Goal: Task Accomplishment & Management: Use online tool/utility

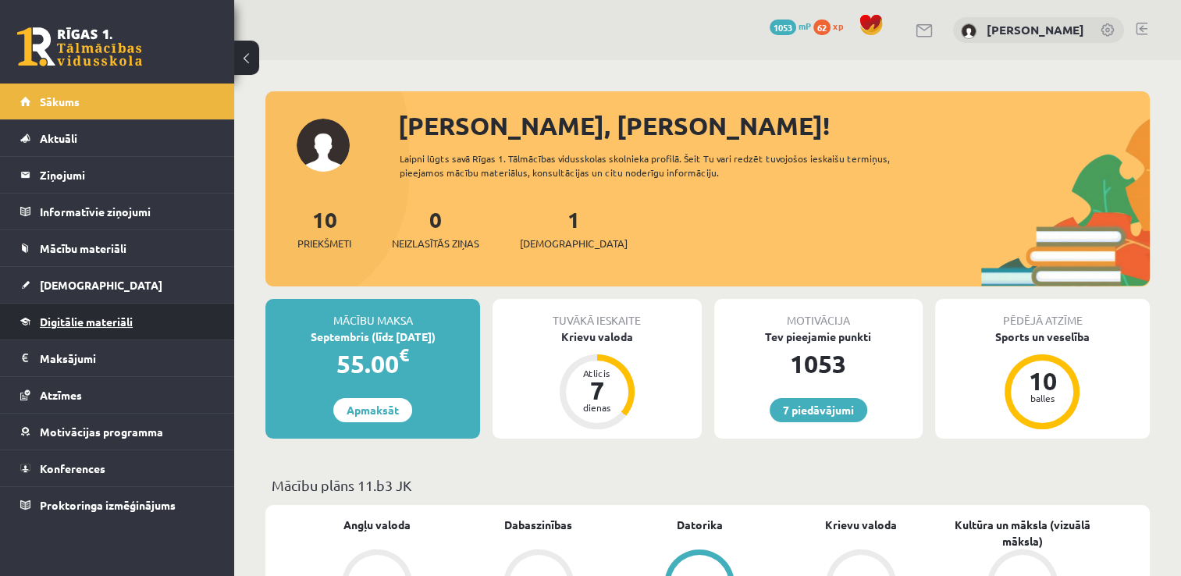
click at [97, 329] on link "Digitālie materiāli" at bounding box center [117, 322] width 194 height 36
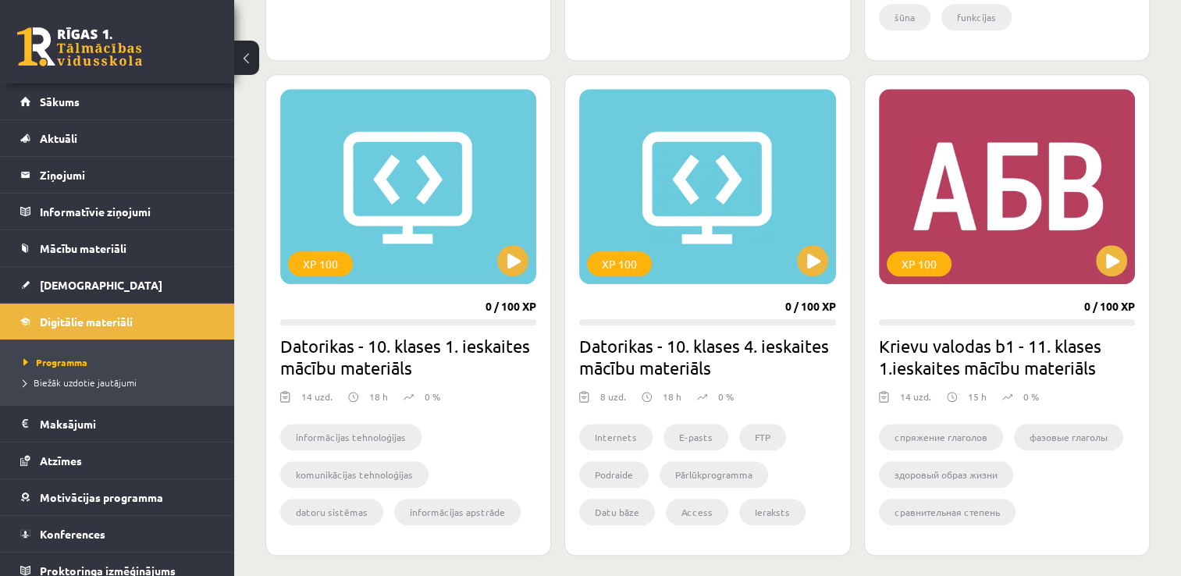
scroll to position [1365, 0]
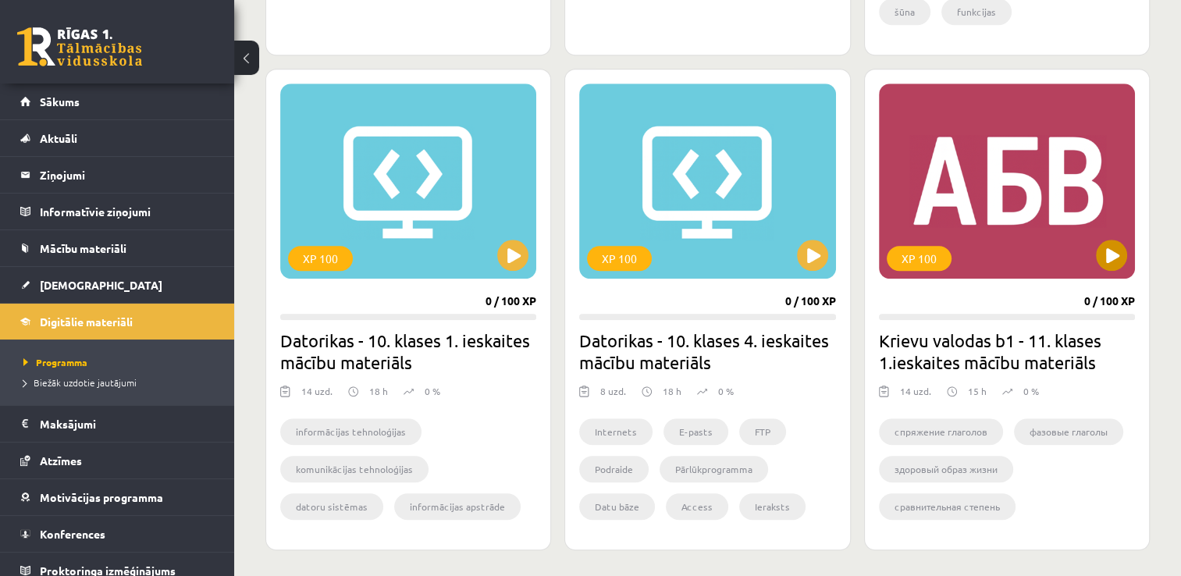
click at [1010, 245] on div "XP 100" at bounding box center [1007, 180] width 256 height 195
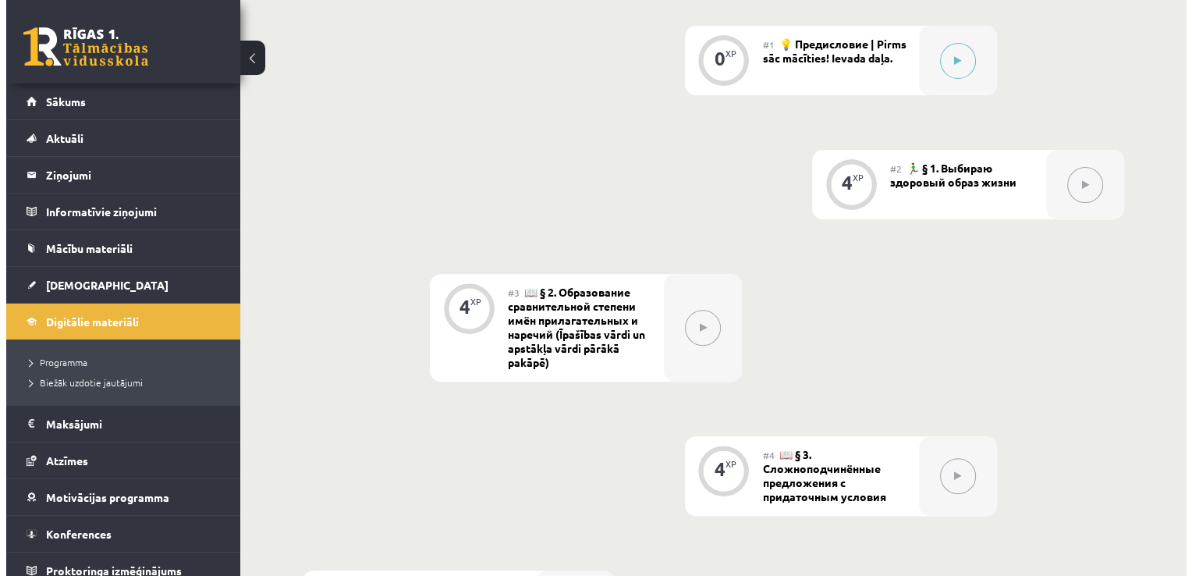
scroll to position [534, 0]
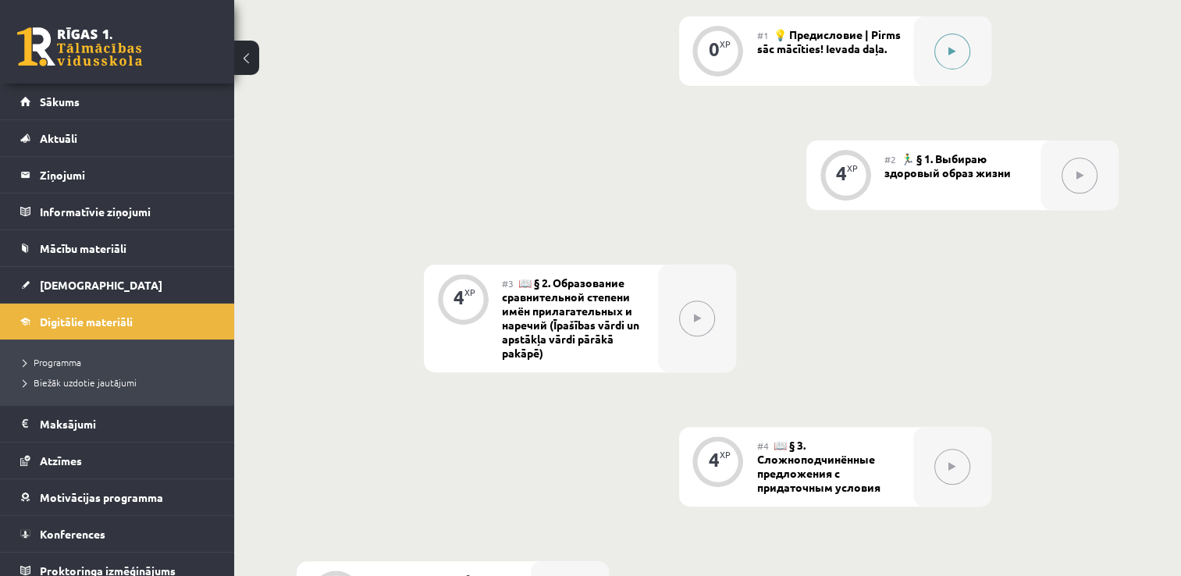
click at [961, 55] on button at bounding box center [952, 52] width 36 height 36
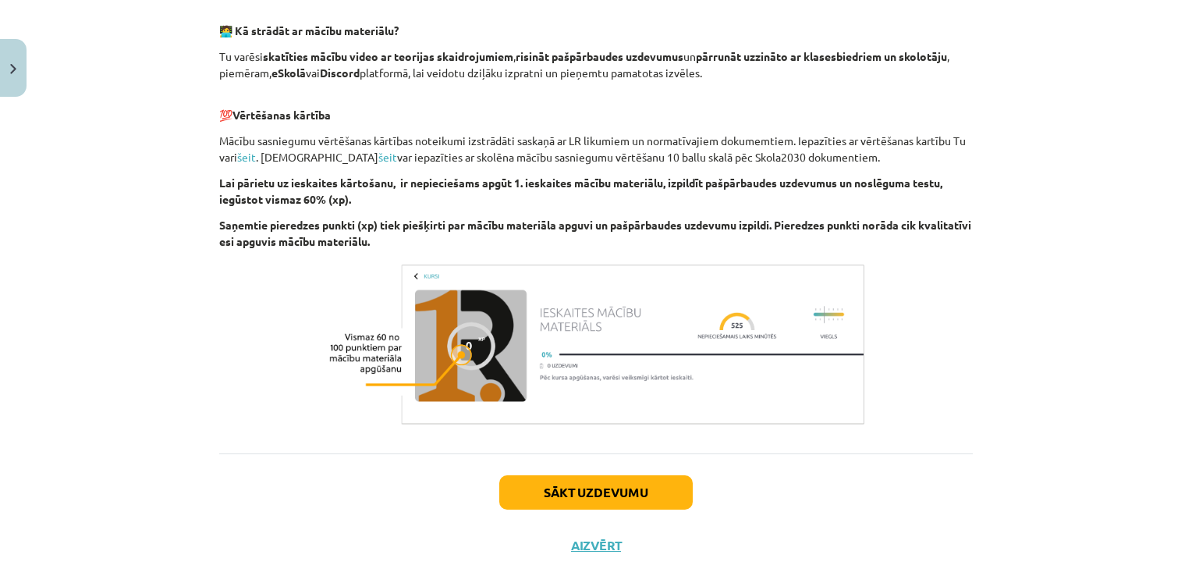
scroll to position [987, 0]
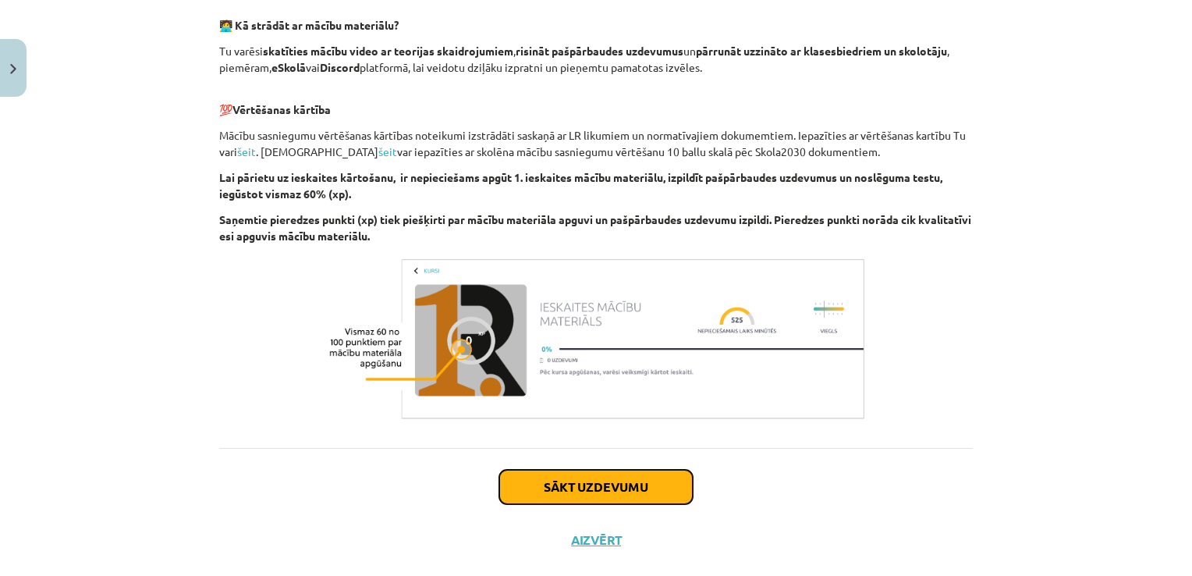
click at [611, 491] on button "Sākt uzdevumu" at bounding box center [595, 487] width 193 height 34
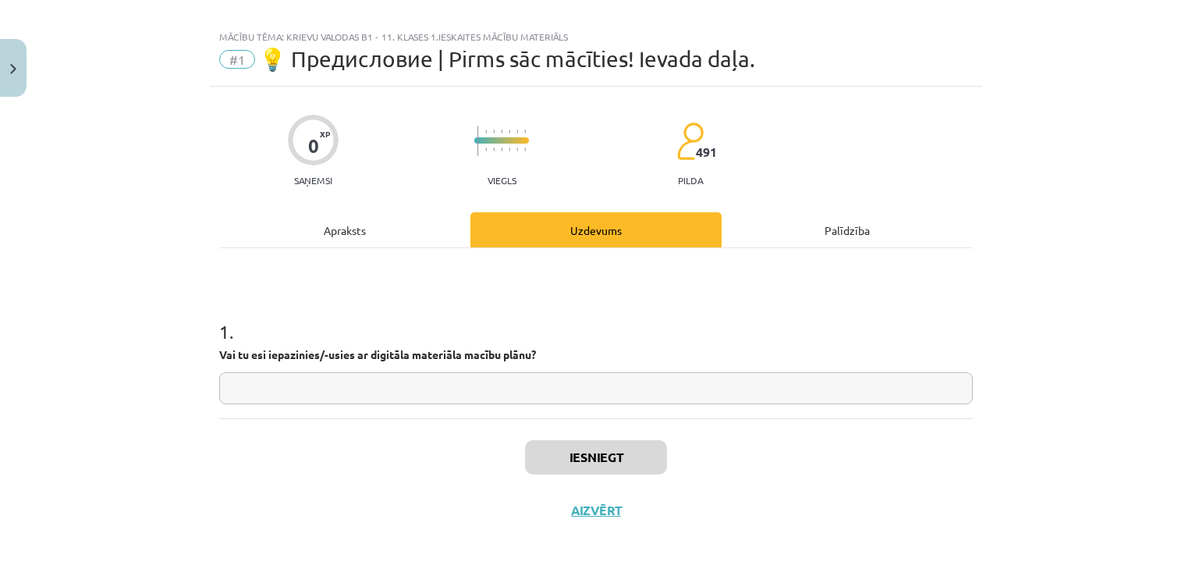
scroll to position [16, 0]
click at [610, 401] on input "text" at bounding box center [596, 390] width 754 height 32
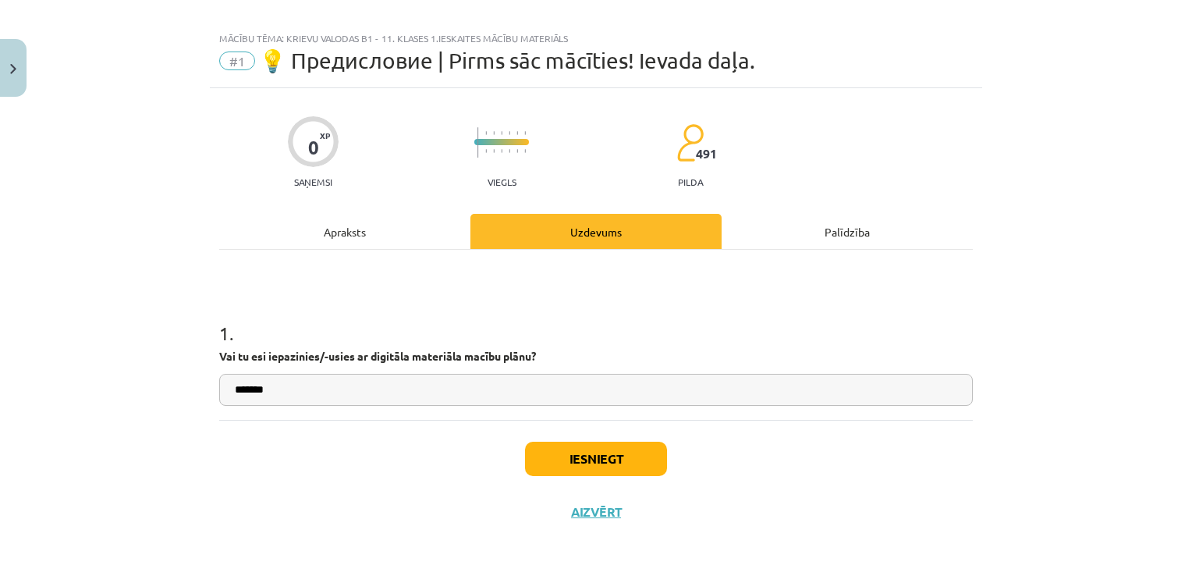
type input "*******"
click at [614, 454] on button "Iesniegt" at bounding box center [596, 459] width 142 height 34
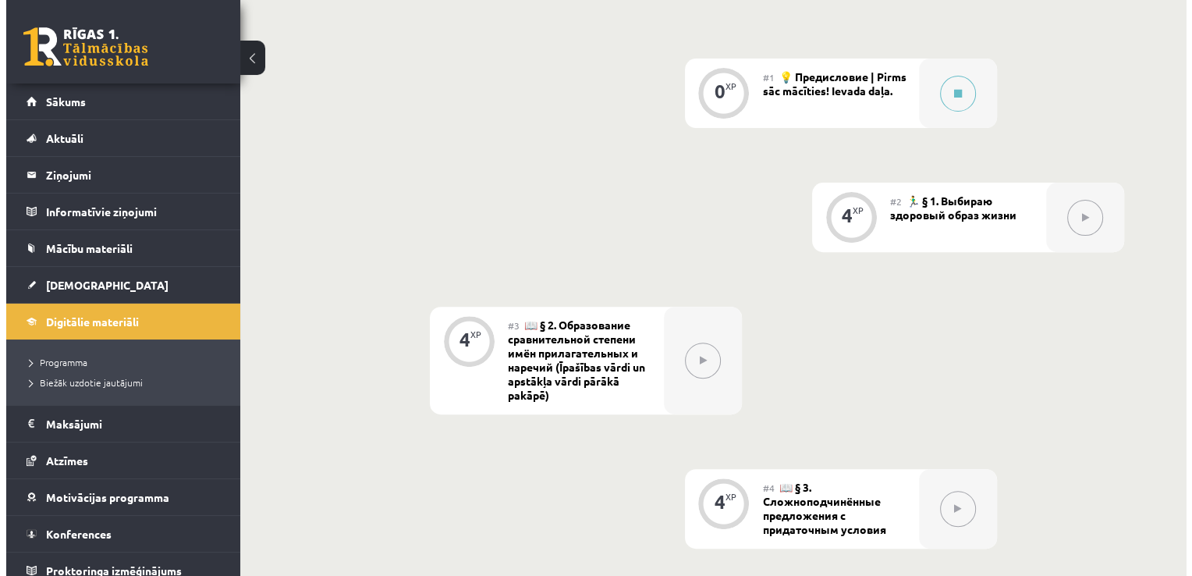
scroll to position [520, 0]
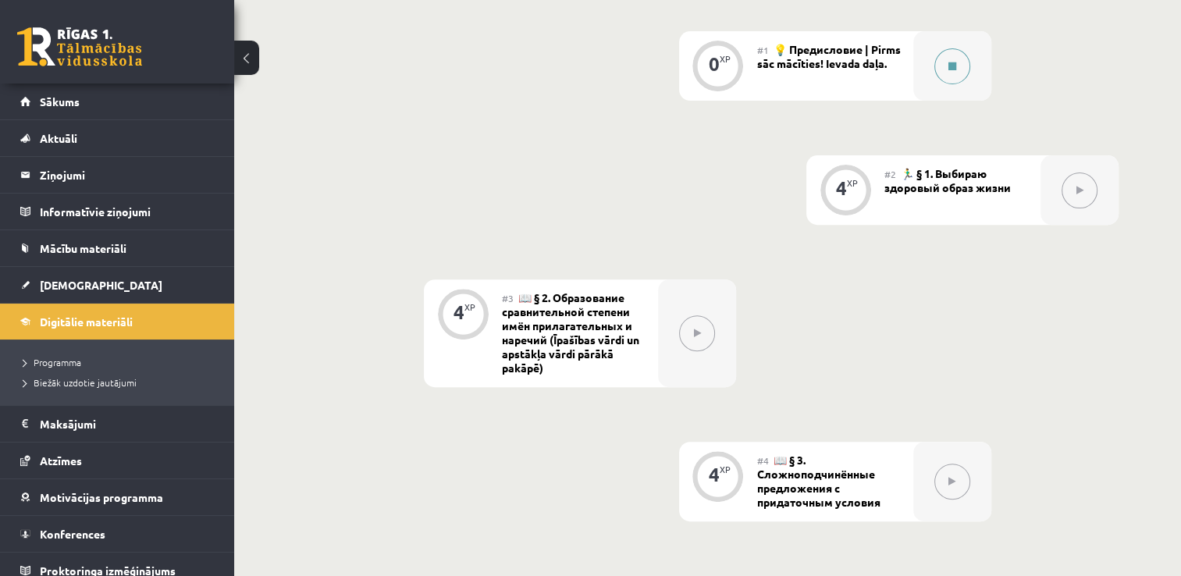
click at [953, 69] on icon at bounding box center [952, 66] width 8 height 9
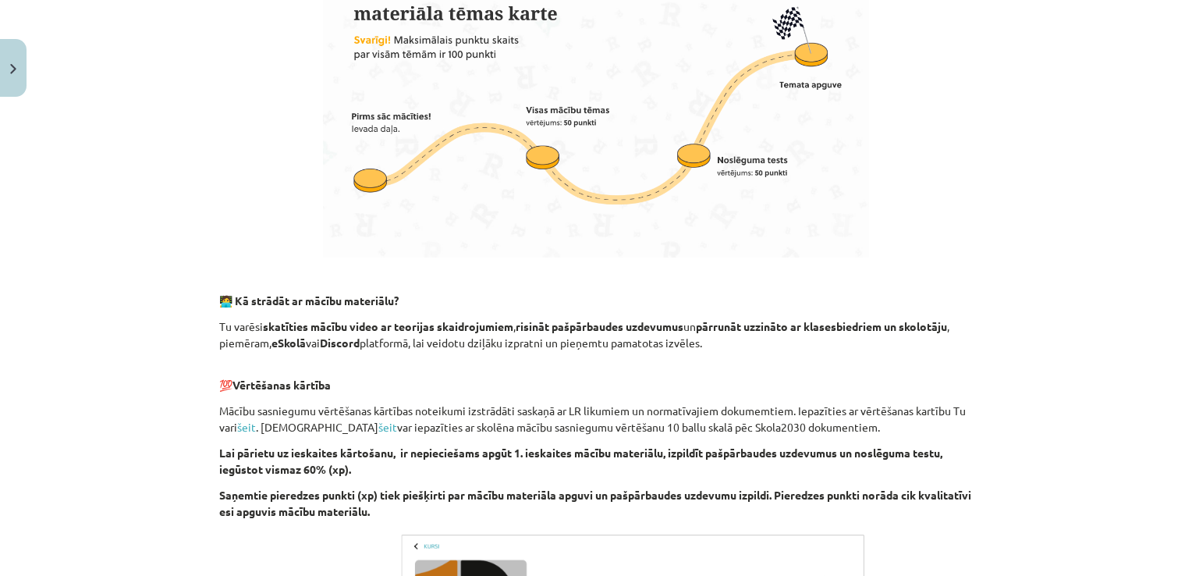
scroll to position [956, 0]
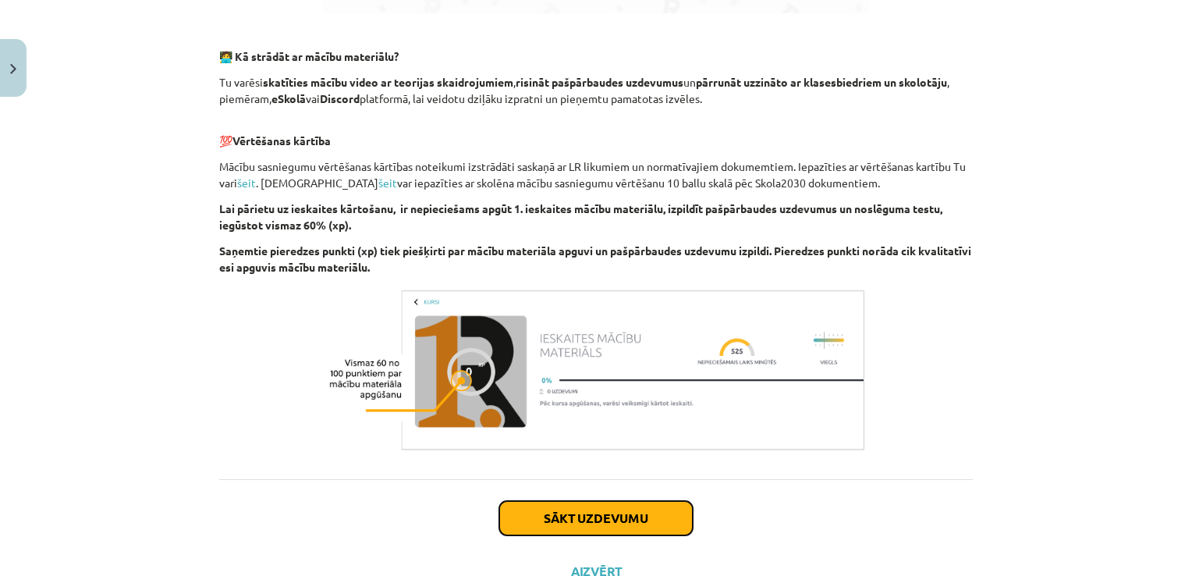
click at [555, 513] on button "Sākt uzdevumu" at bounding box center [595, 518] width 193 height 34
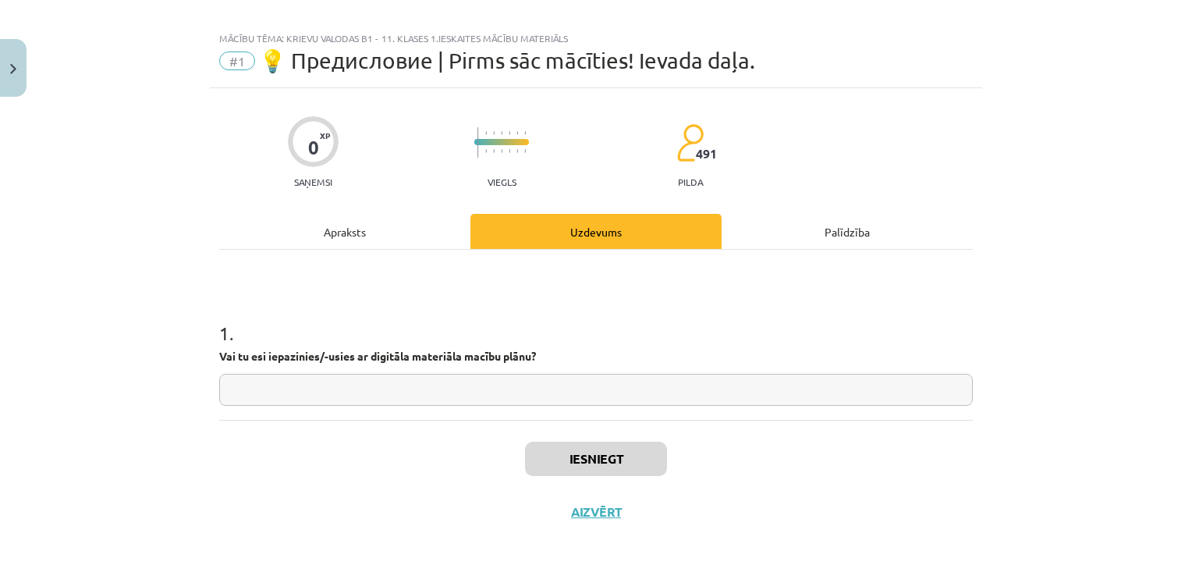
click at [526, 395] on input "text" at bounding box center [596, 390] width 754 height 32
type input "**"
click at [596, 456] on button "Iesniegt" at bounding box center [596, 459] width 142 height 34
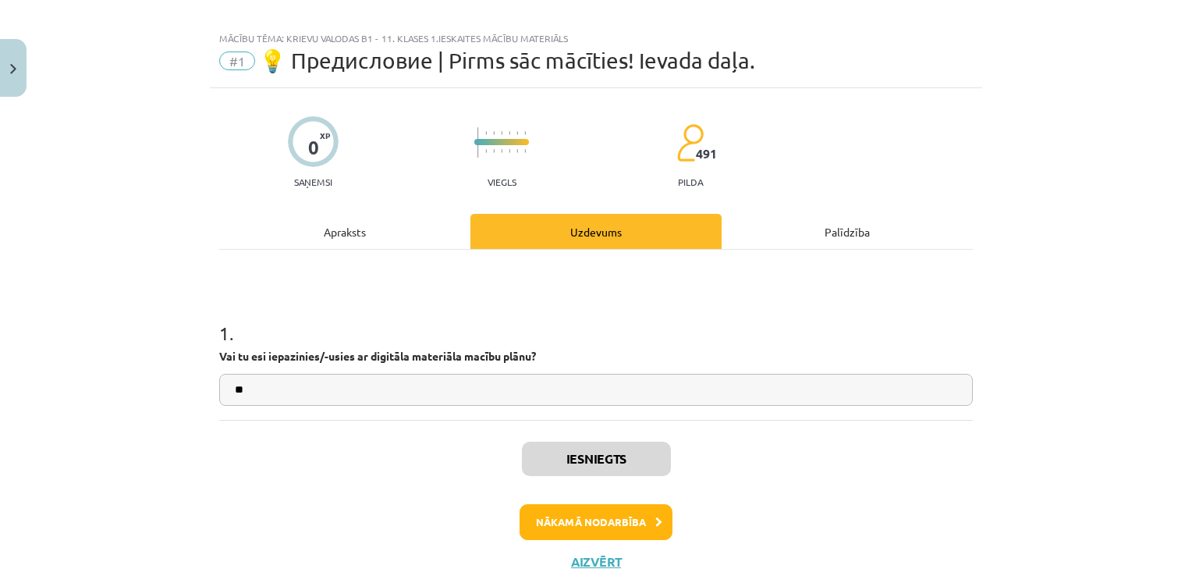
scroll to position [521, 0]
click at [596, 517] on button "Nākamā nodarbība" at bounding box center [596, 522] width 153 height 36
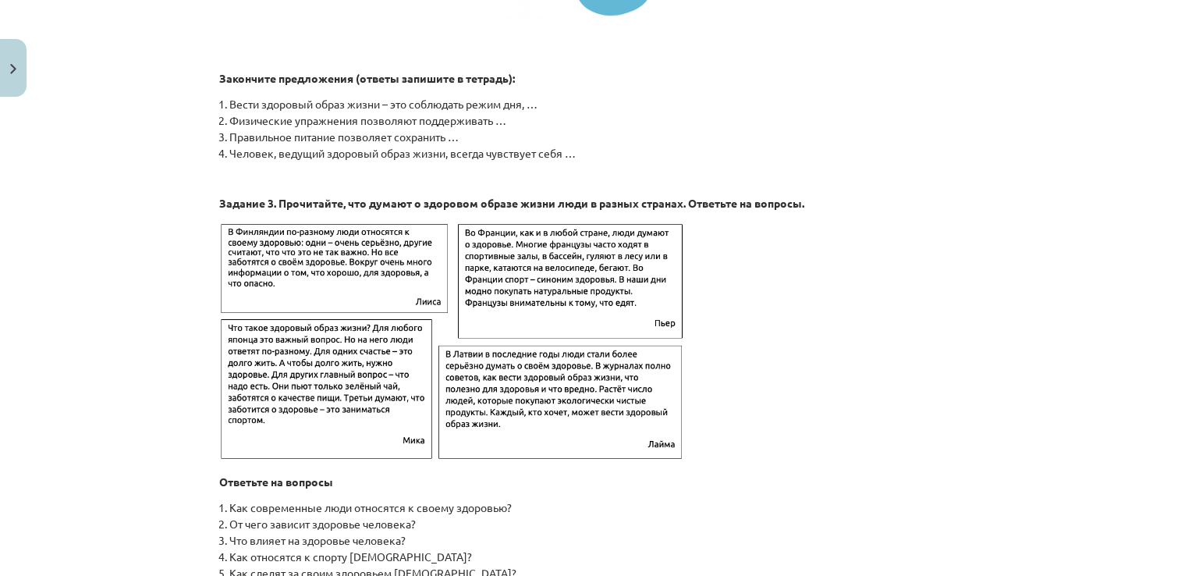
scroll to position [2499, 0]
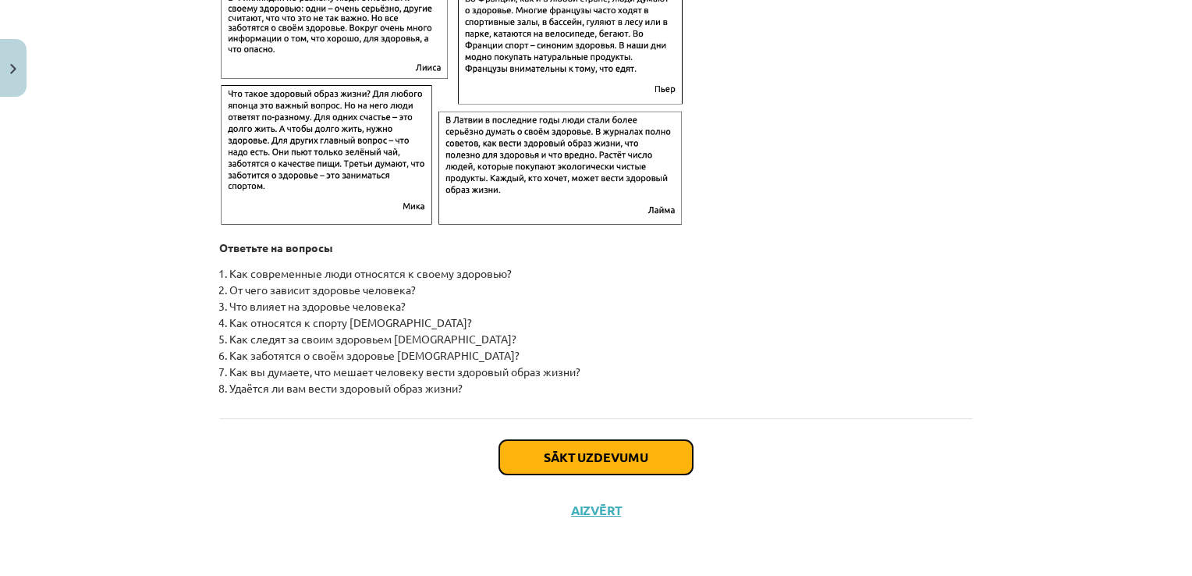
click at [632, 457] on button "Sākt uzdevumu" at bounding box center [595, 457] width 193 height 34
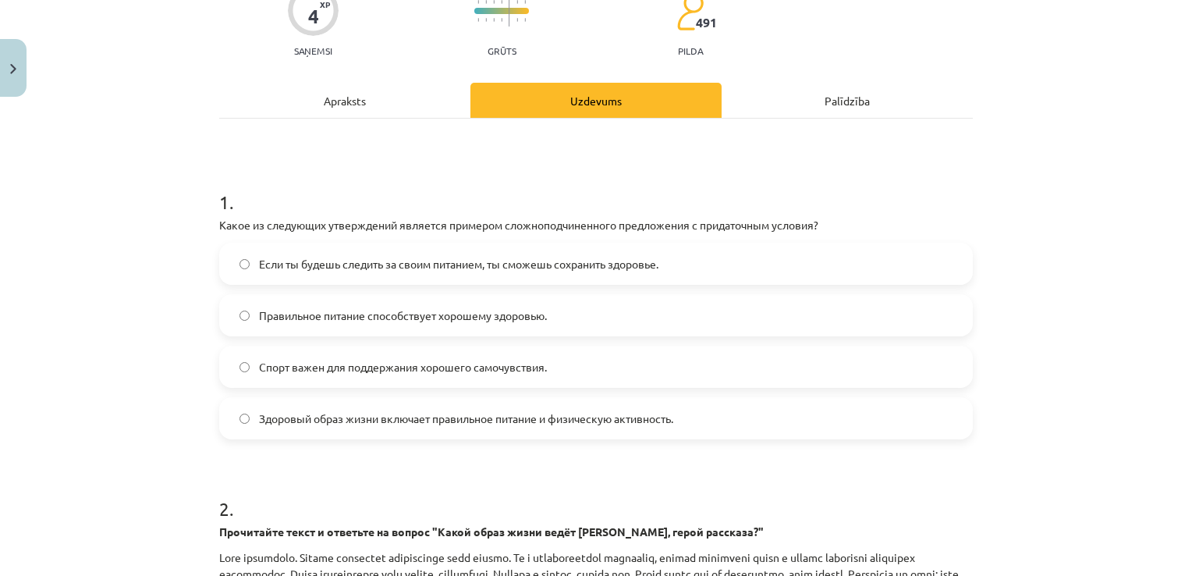
scroll to position [150, 0]
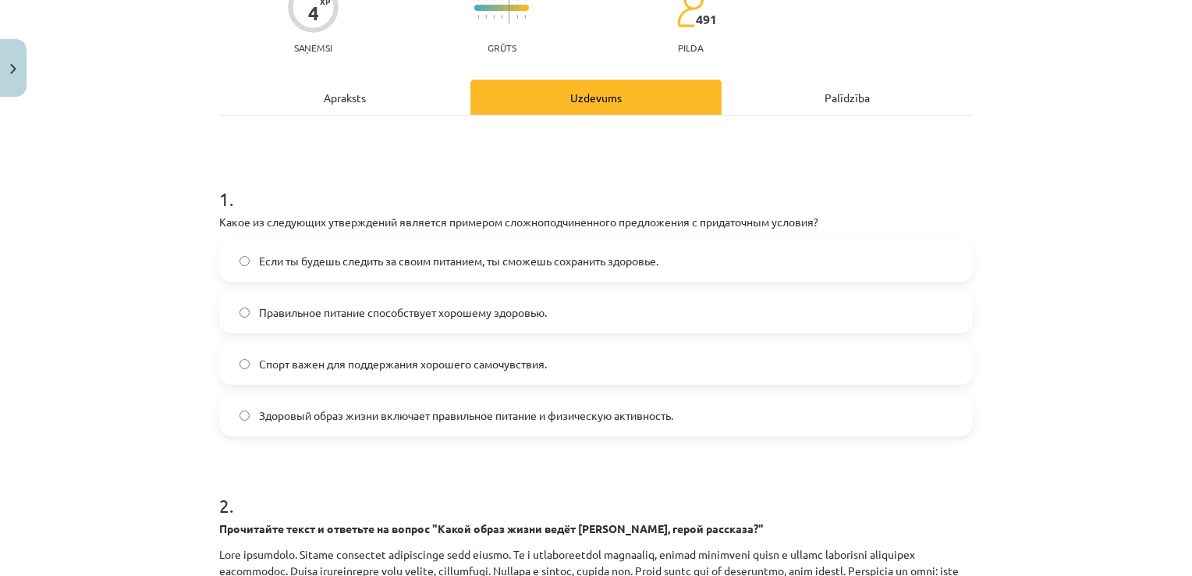
click at [551, 262] on span "Если ты будешь следить за своим питанием, ты сможешь сохранить здоровье." at bounding box center [458, 261] width 399 height 16
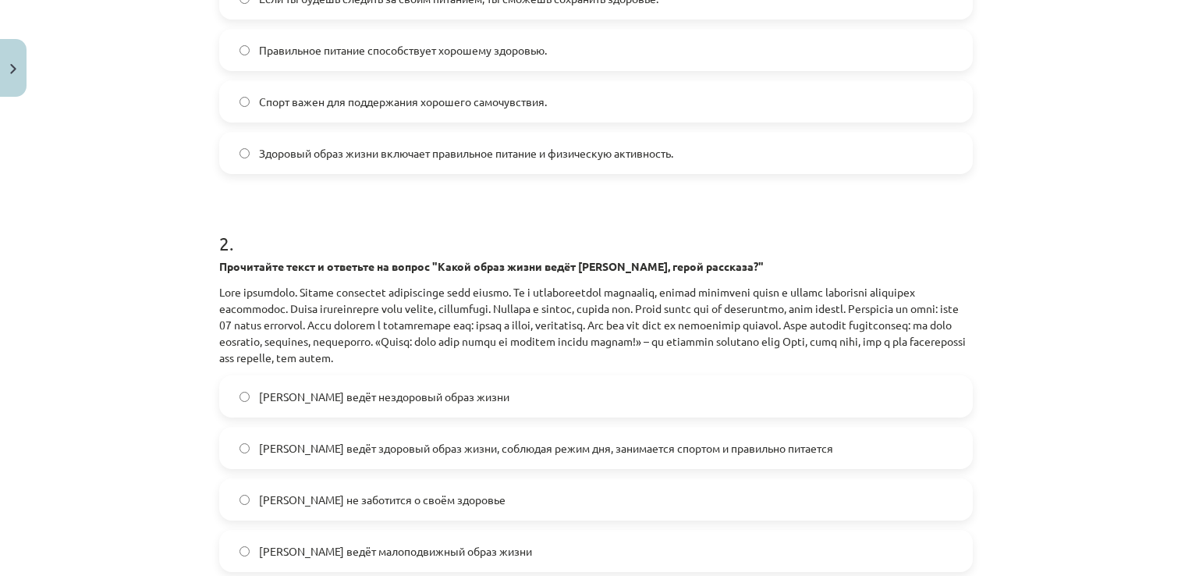
scroll to position [423, 0]
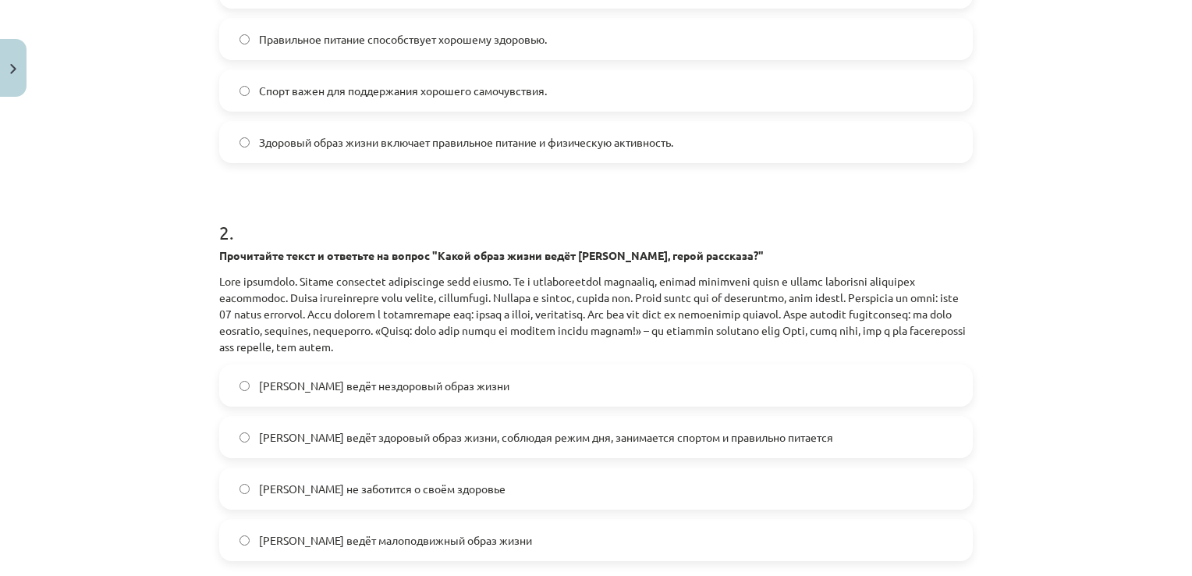
click at [723, 442] on span "[PERSON_NAME] ведёт здоровый образ жизни, соблюдая режим дня, занимается спорто…" at bounding box center [546, 437] width 574 height 16
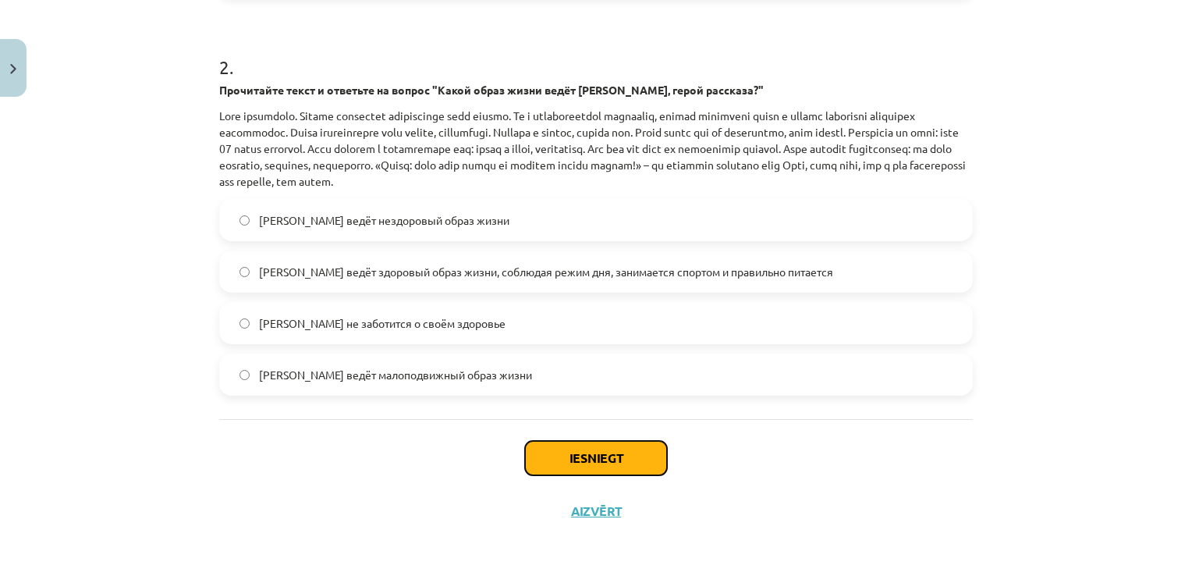
click at [636, 465] on button "Iesniegt" at bounding box center [596, 458] width 142 height 34
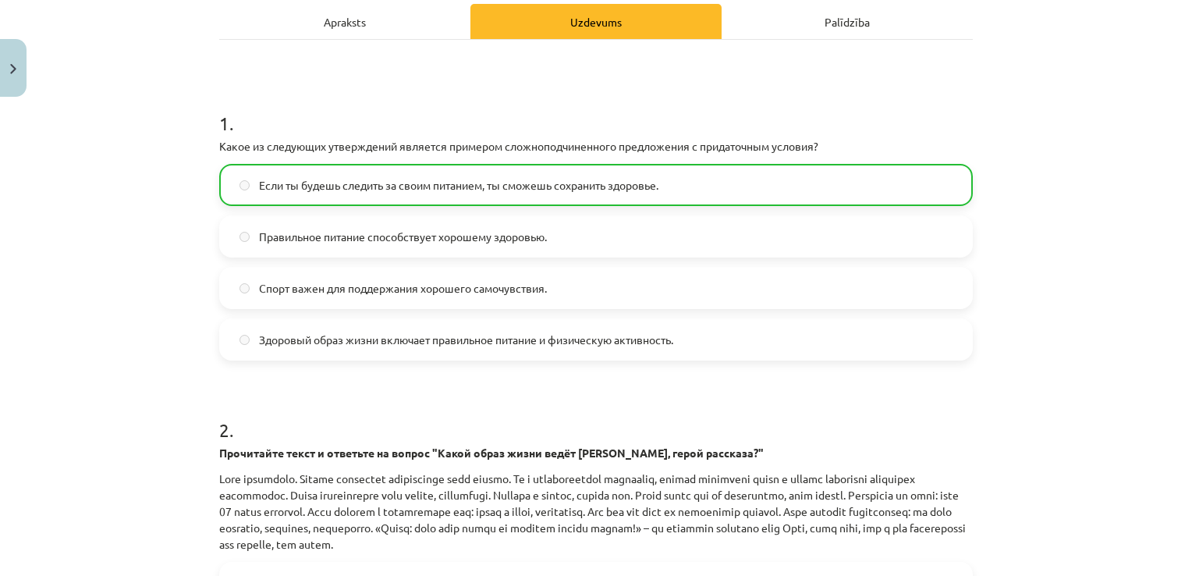
scroll to position [637, 0]
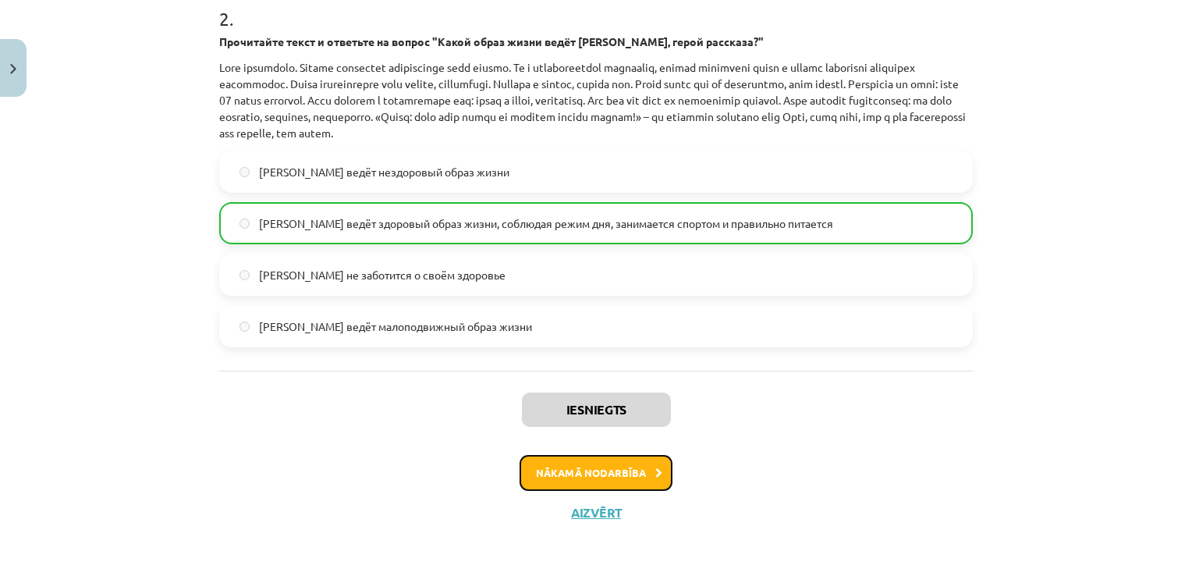
click at [595, 467] on button "Nākamā nodarbība" at bounding box center [596, 473] width 153 height 36
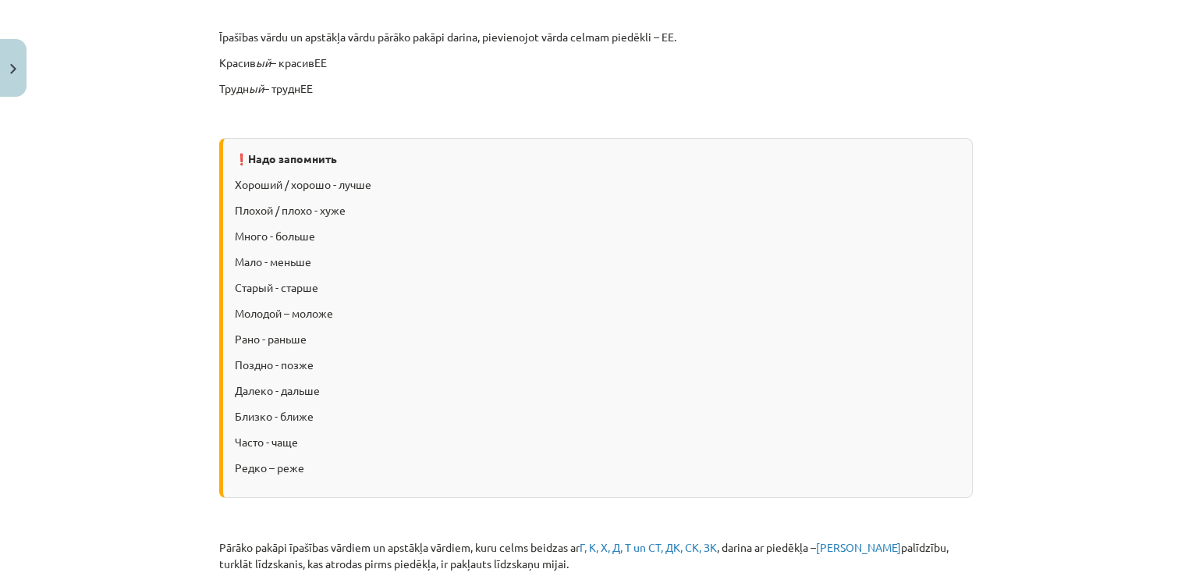
scroll to position [379, 0]
